Goal: Transaction & Acquisition: Purchase product/service

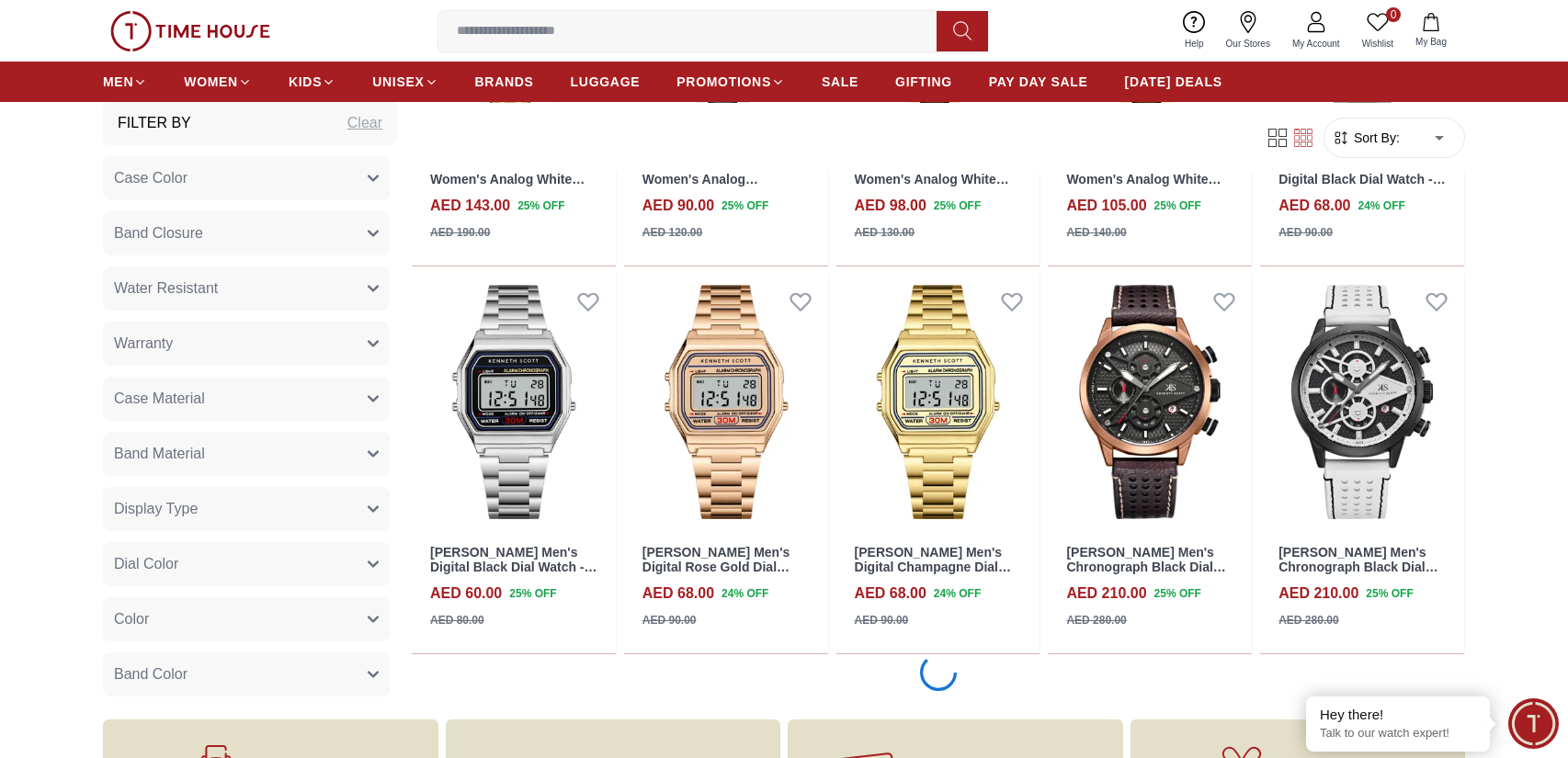
scroll to position [1907, 0]
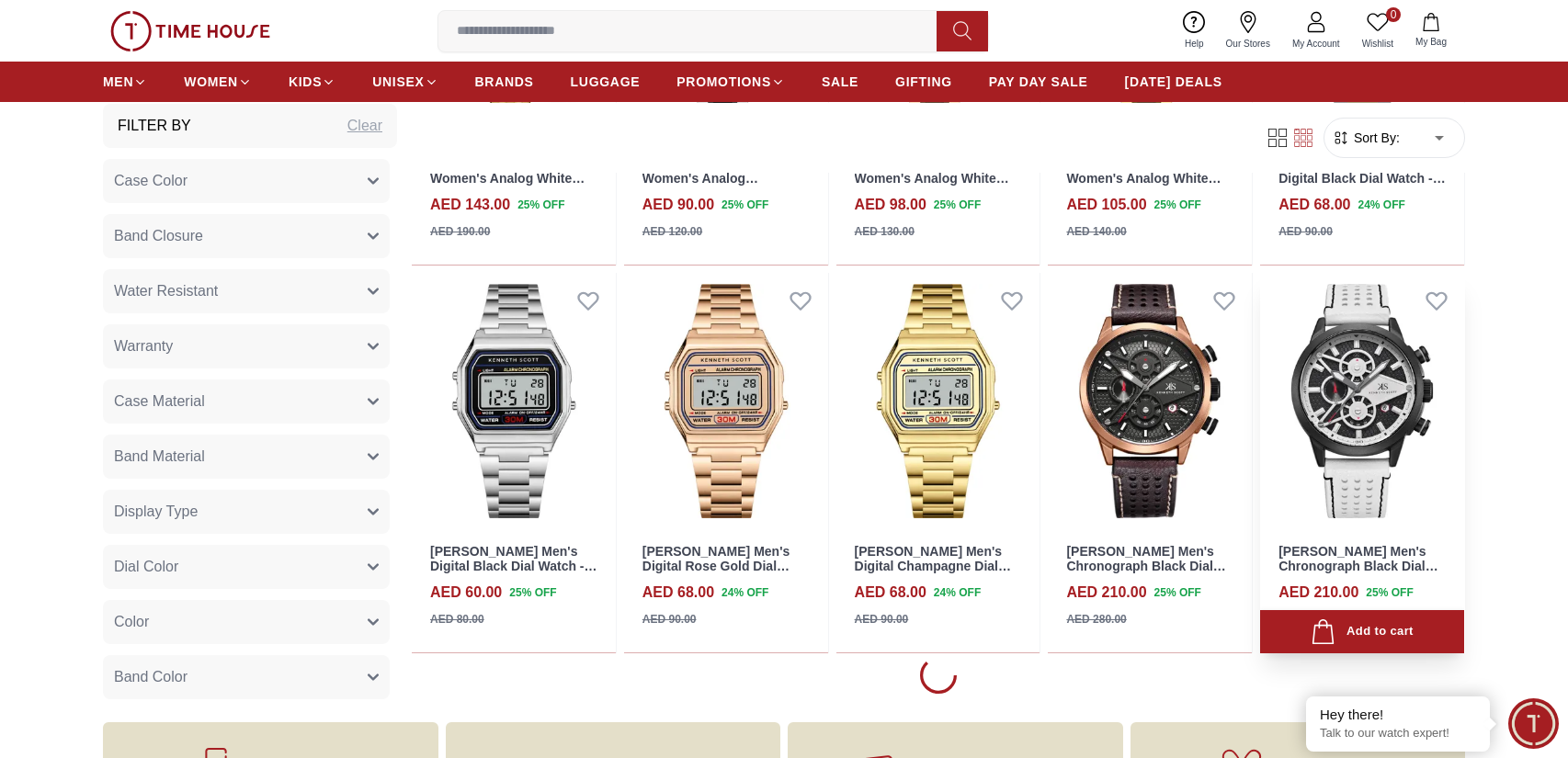
scroll to position [1907, 0]
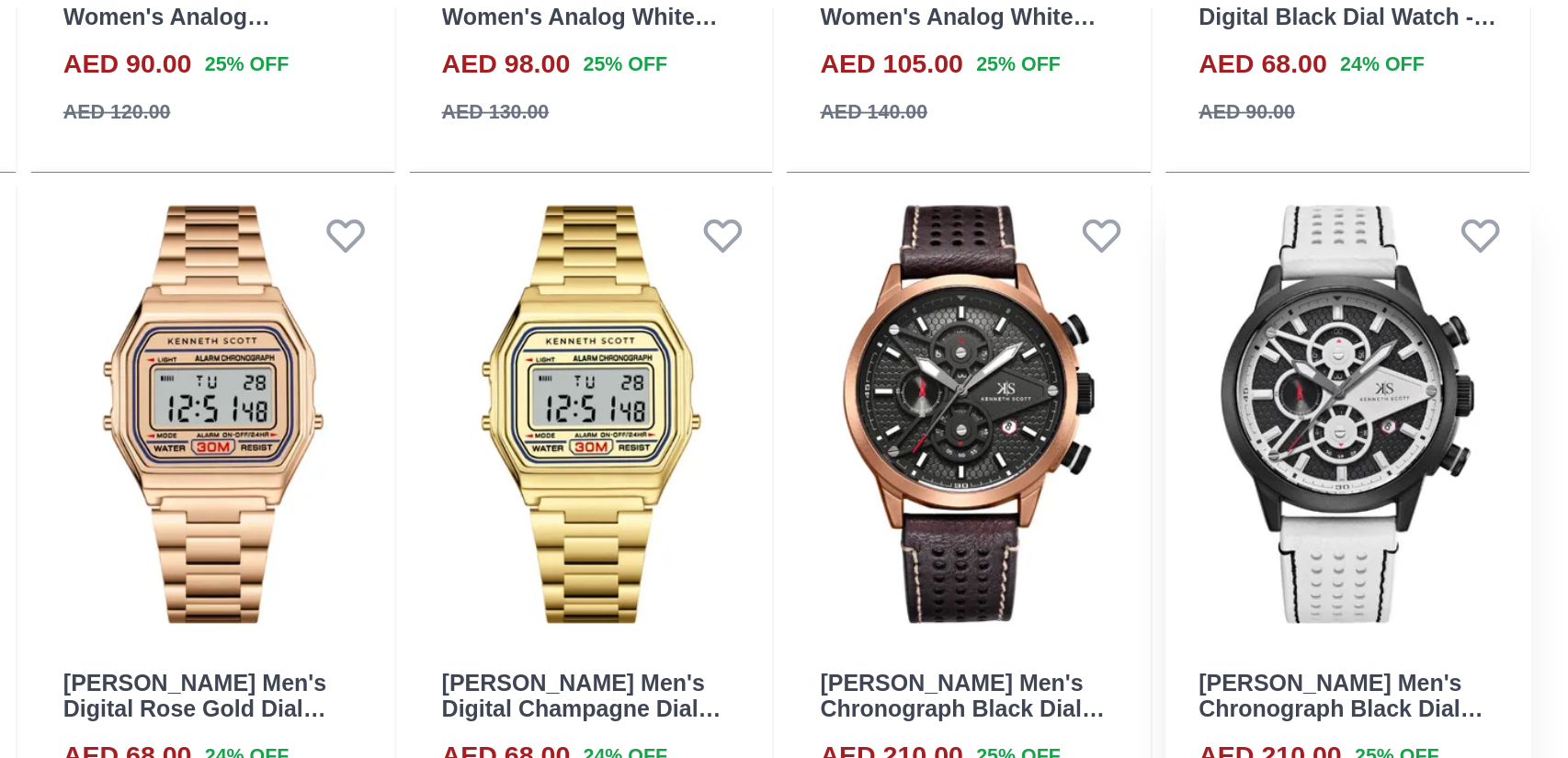
click at [1405, 401] on img at bounding box center [1361, 401] width 204 height 256
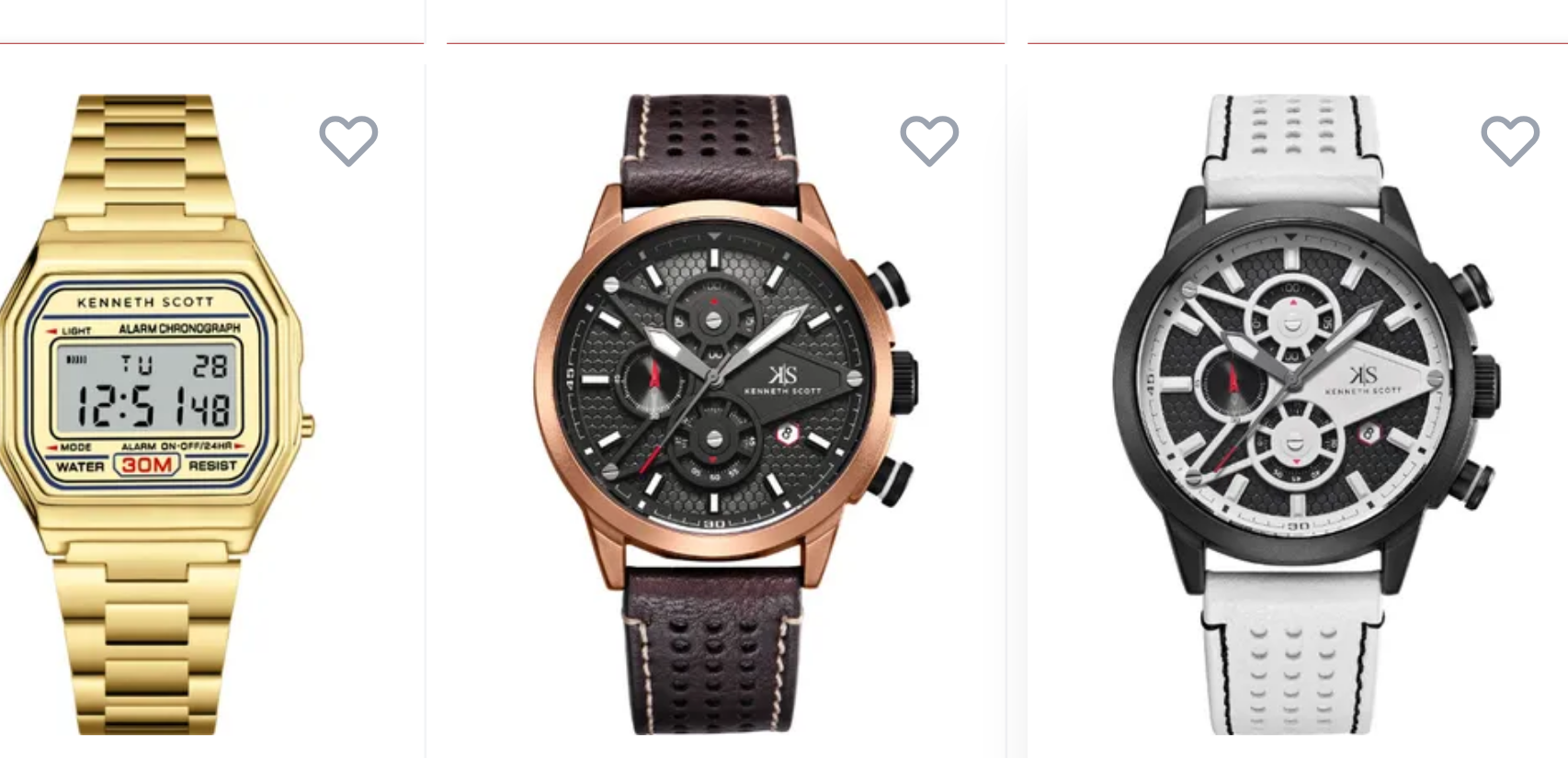
click at [1406, 403] on img at bounding box center [1361, 401] width 204 height 256
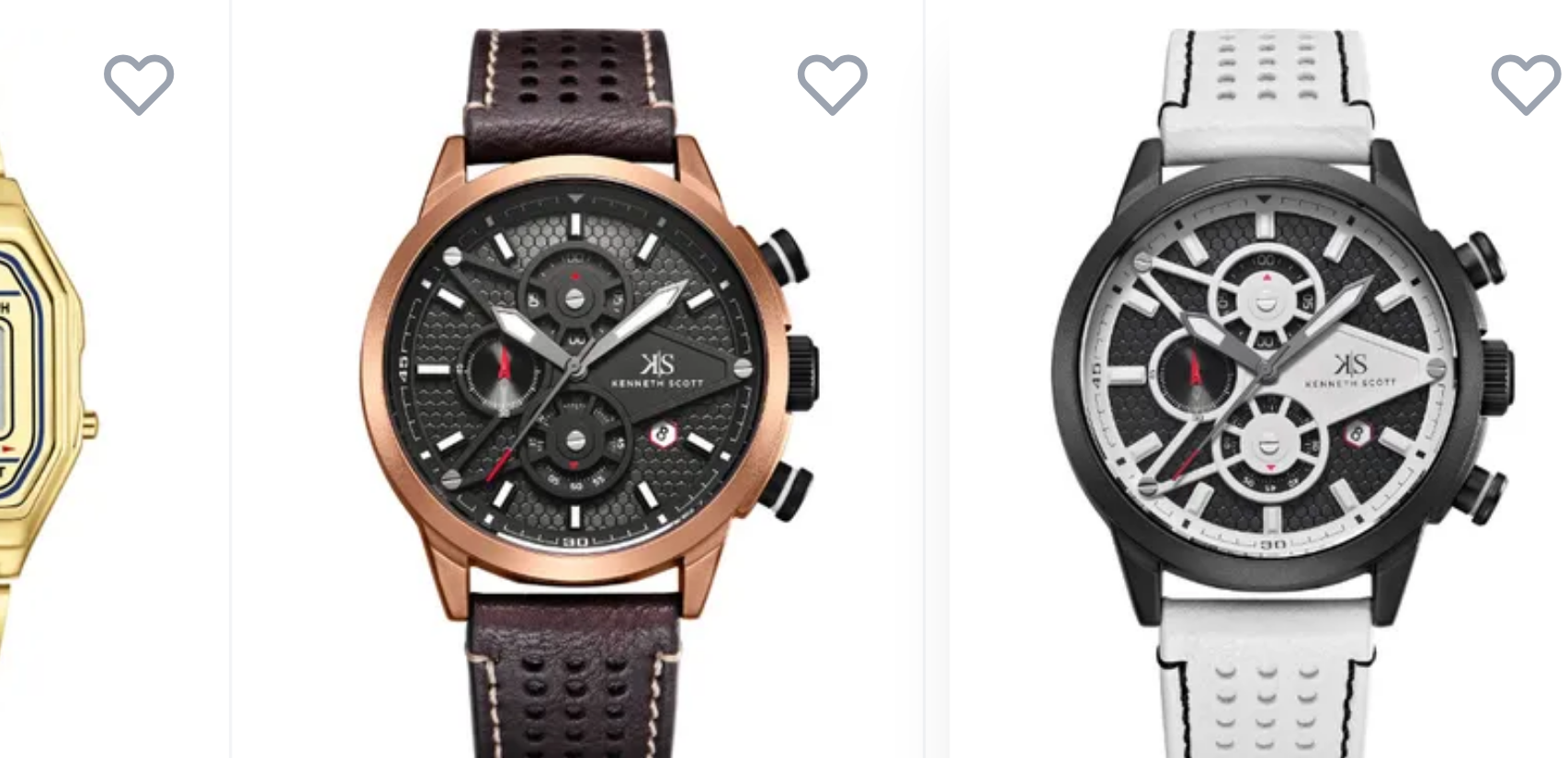
click at [1406, 403] on img at bounding box center [1361, 401] width 204 height 256
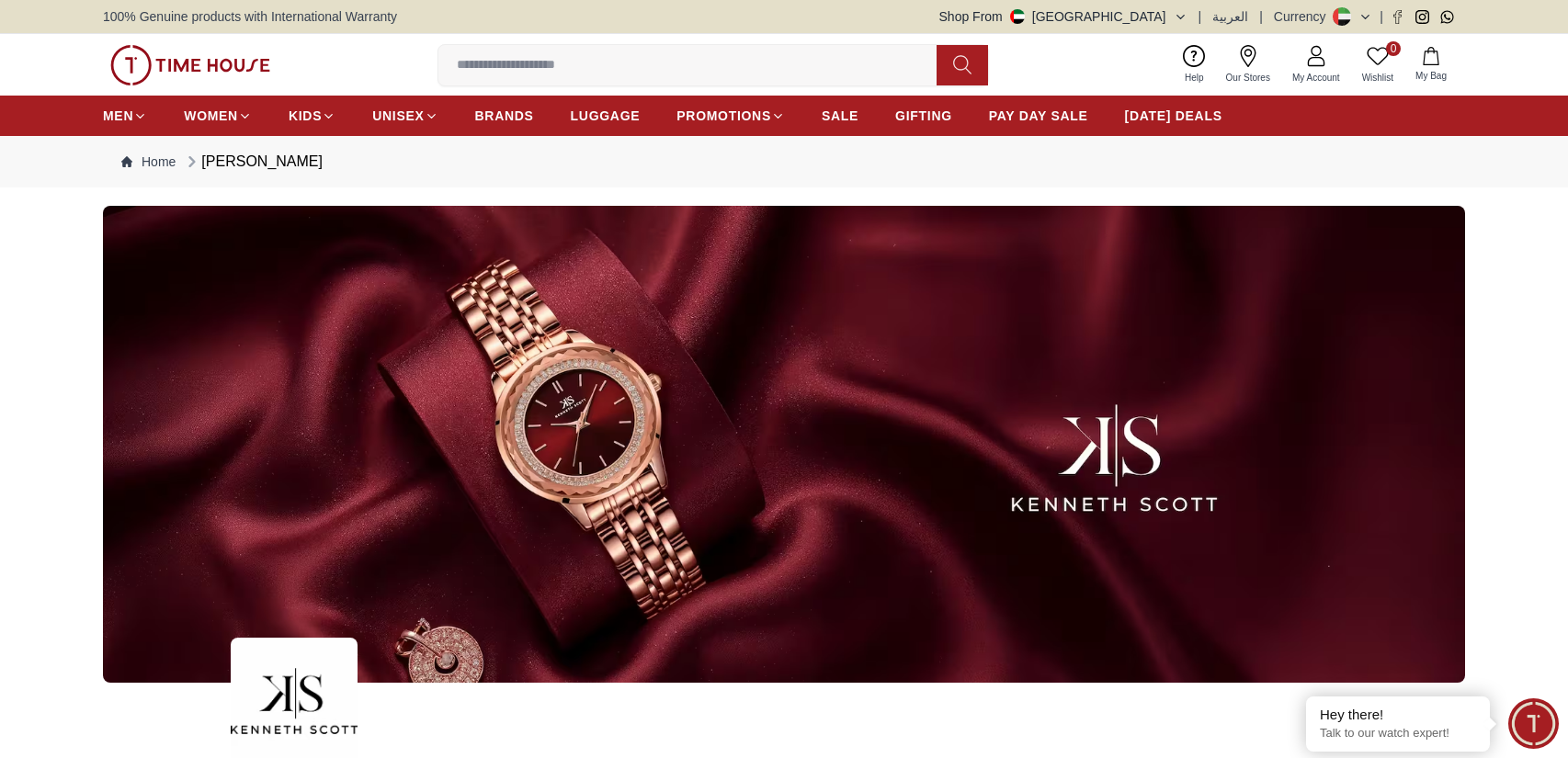
scroll to position [1907, 0]
